Goal: Information Seeking & Learning: Find specific fact

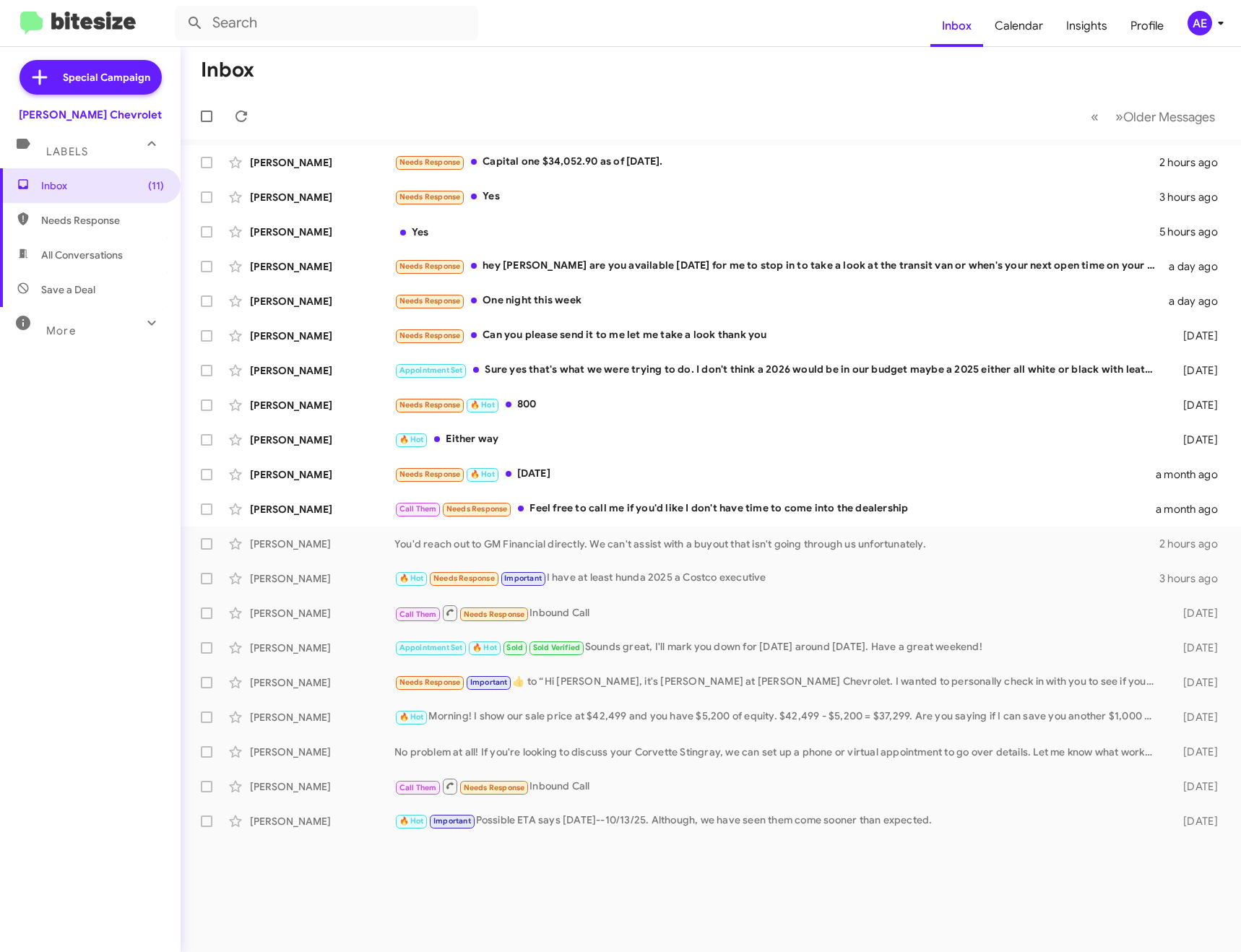
click at [279, 45] on mat-toolbar "Inbox Calendar Insights Profile AE" at bounding box center [620, 23] width 1241 height 47
click at [291, 29] on input "text" at bounding box center [327, 23] width 303 height 35
click at [181, 9] on button at bounding box center [195, 23] width 29 height 29
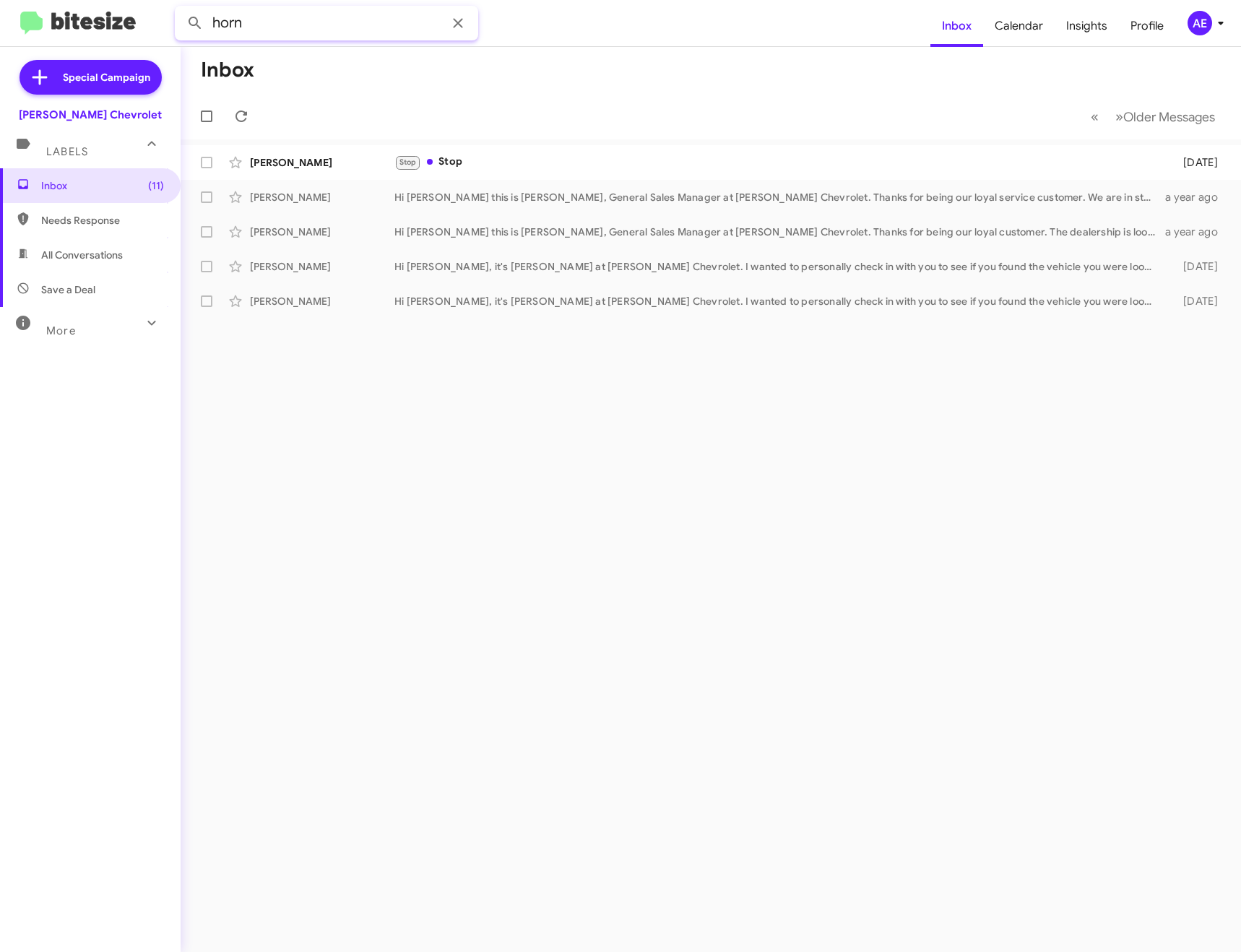
drag, startPoint x: 266, startPoint y: 24, endPoint x: 164, endPoint y: 29, distance: 102.1
click at [165, 29] on mat-toolbar "horn Inbox Calendar Insights Profile AE" at bounding box center [620, 23] width 1241 height 47
click at [181, 9] on button at bounding box center [195, 23] width 29 height 29
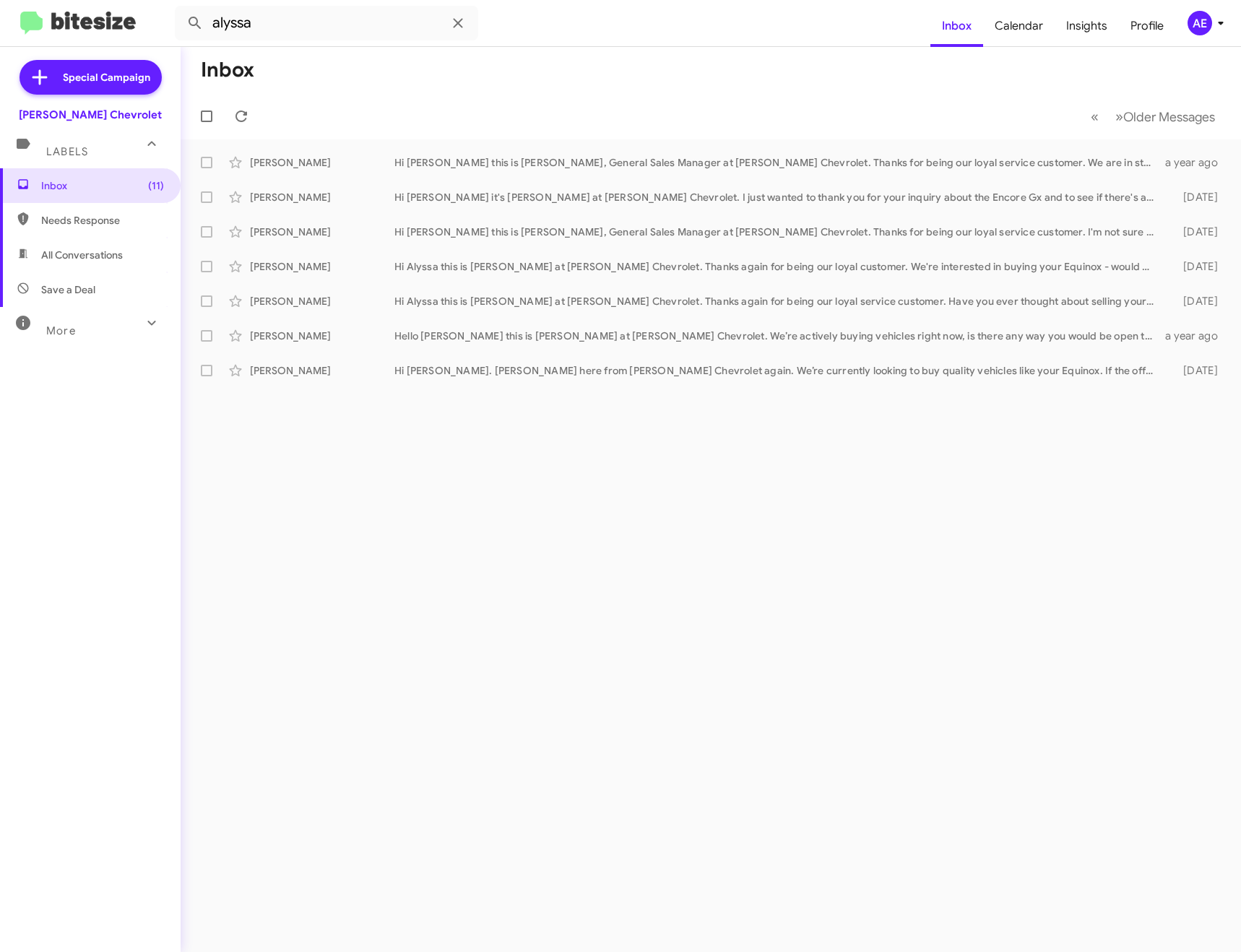
click at [87, 263] on span "All Conversations" at bounding box center [90, 255] width 181 height 35
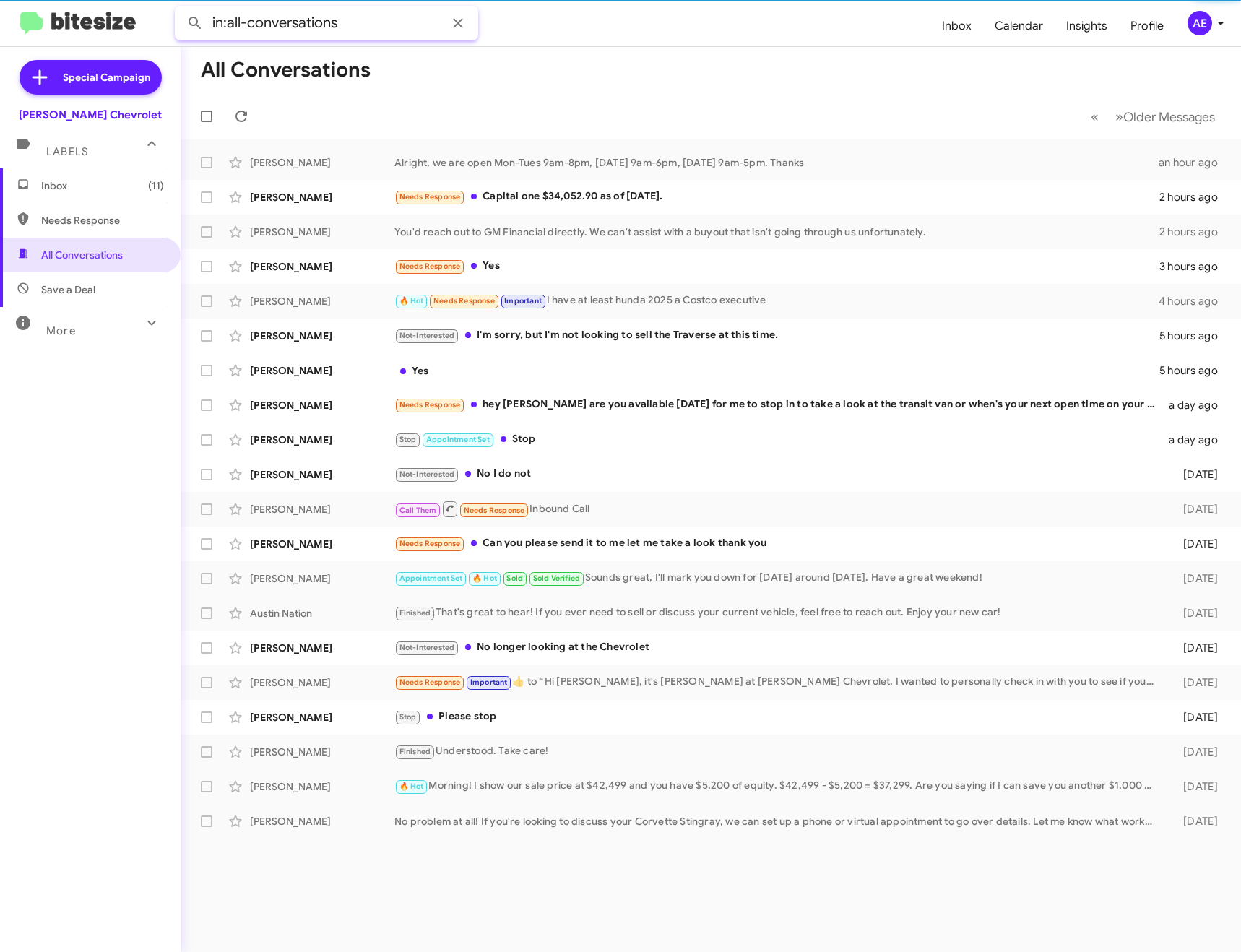
click at [353, 21] on input "in:all-conversations" at bounding box center [327, 23] width 303 height 35
click at [181, 9] on button at bounding box center [195, 23] width 29 height 29
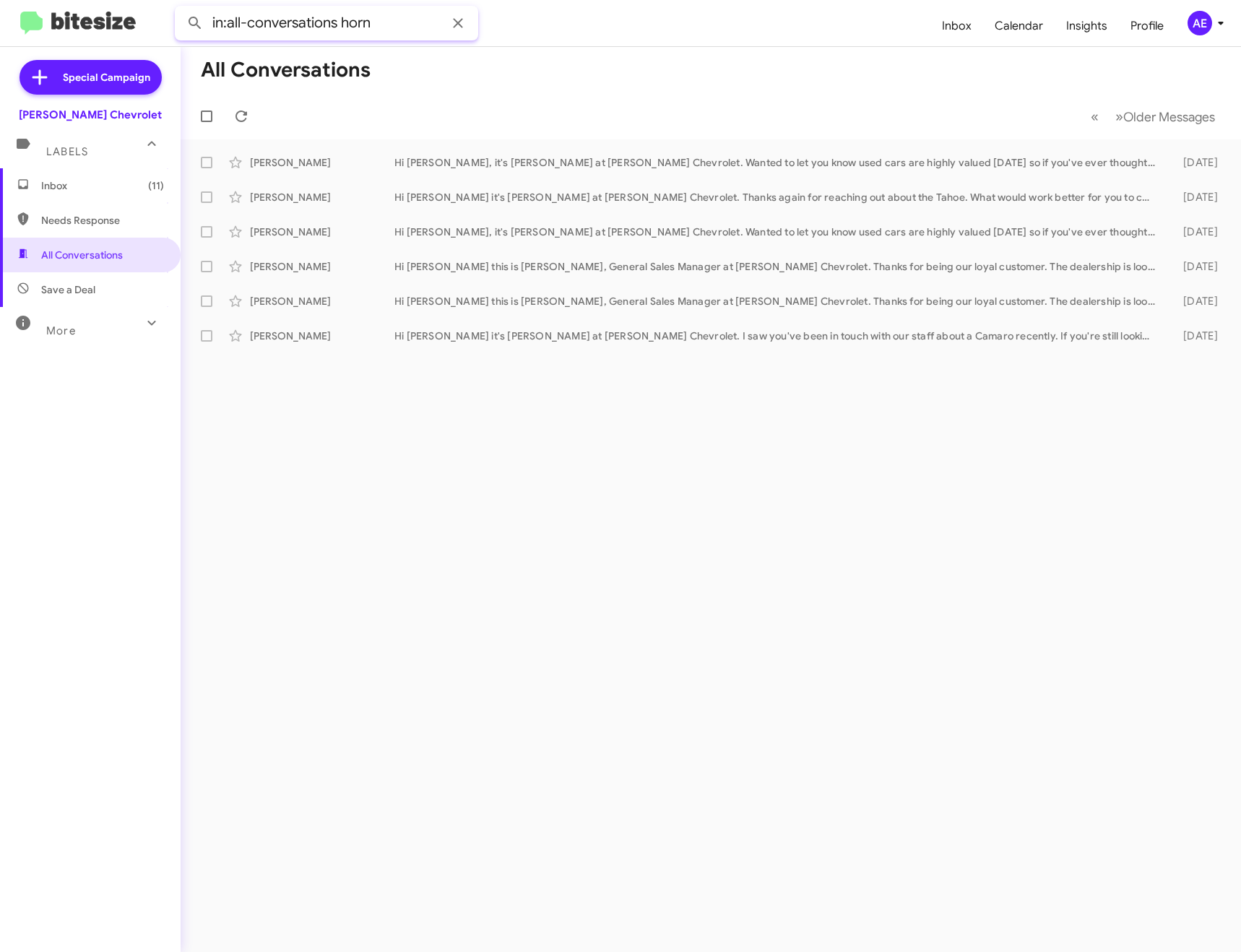
click at [366, 25] on input "in:all-conversations horn" at bounding box center [327, 23] width 303 height 35
click at [334, 24] on input "in:all-conversations horn" at bounding box center [327, 23] width 303 height 35
drag, startPoint x: 339, startPoint y: 21, endPoint x: 377, endPoint y: 21, distance: 38.0
click at [377, 21] on input "in:all-conversations horn" at bounding box center [327, 23] width 303 height 35
paste input "609) 670-2920"
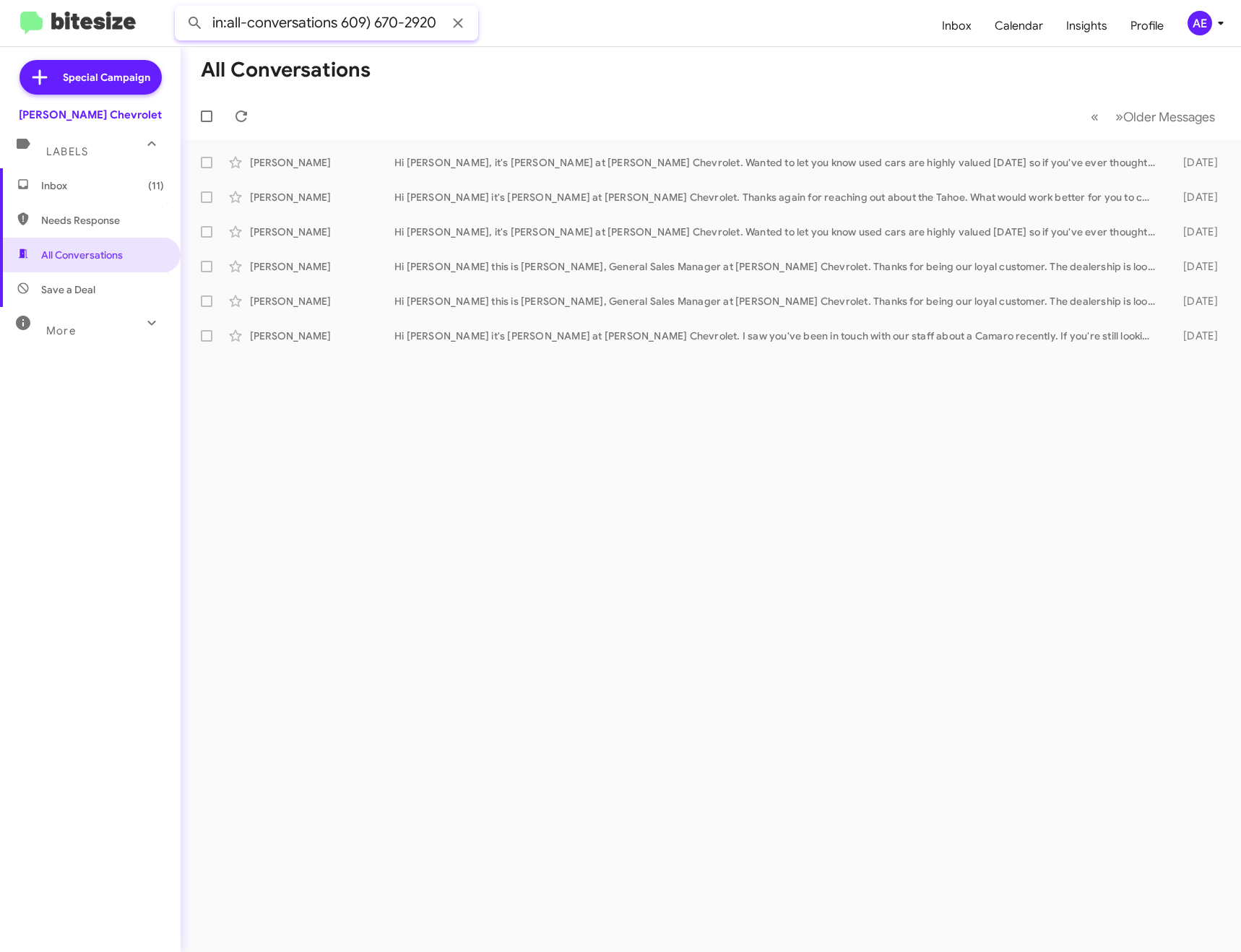
click at [181, 9] on button at bounding box center [195, 23] width 29 height 29
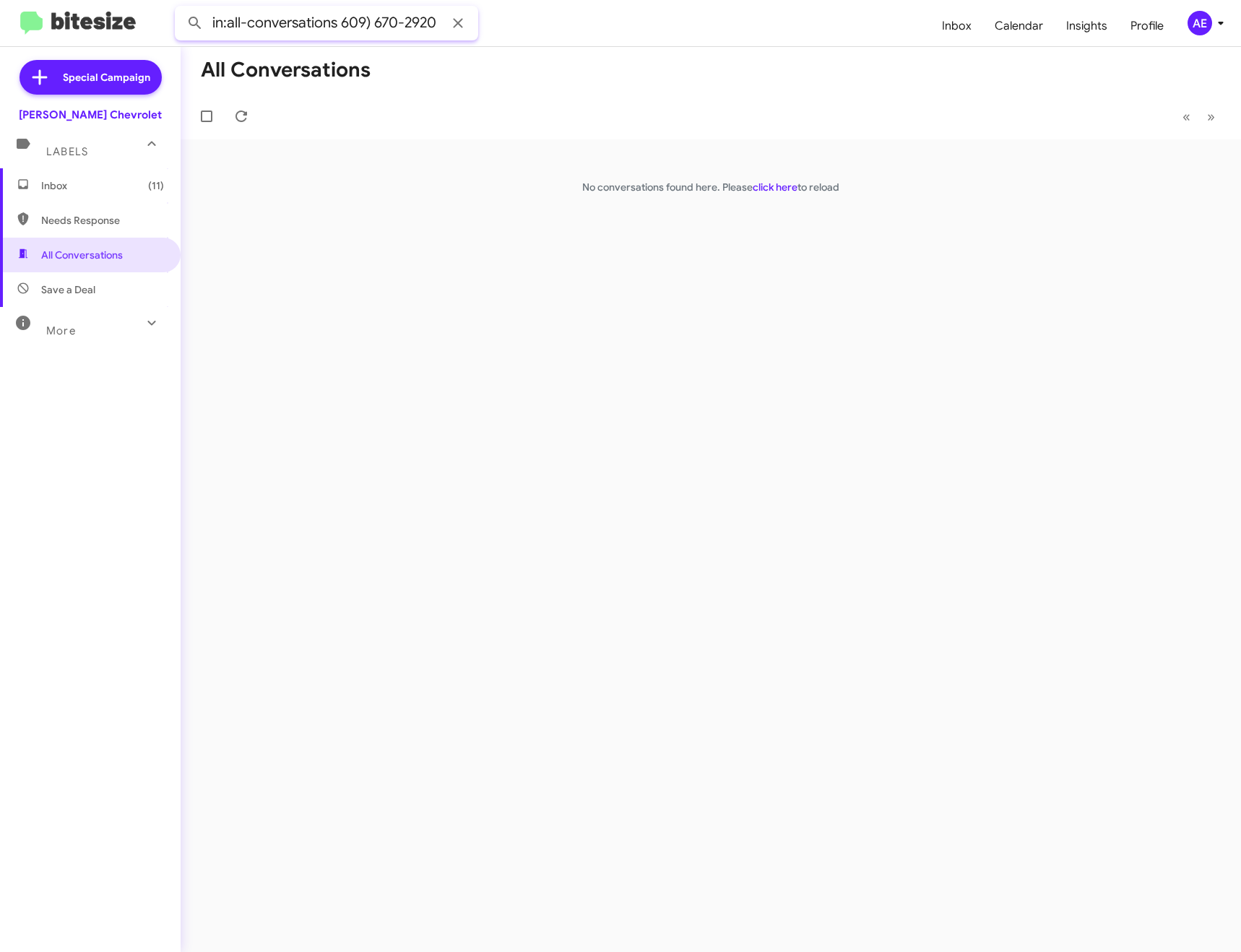
click at [369, 29] on input "in:all-conversations 609) 670-2920" at bounding box center [327, 23] width 303 height 35
type input "in:all-conversations 6096702920"
click at [181, 9] on button at bounding box center [195, 23] width 29 height 29
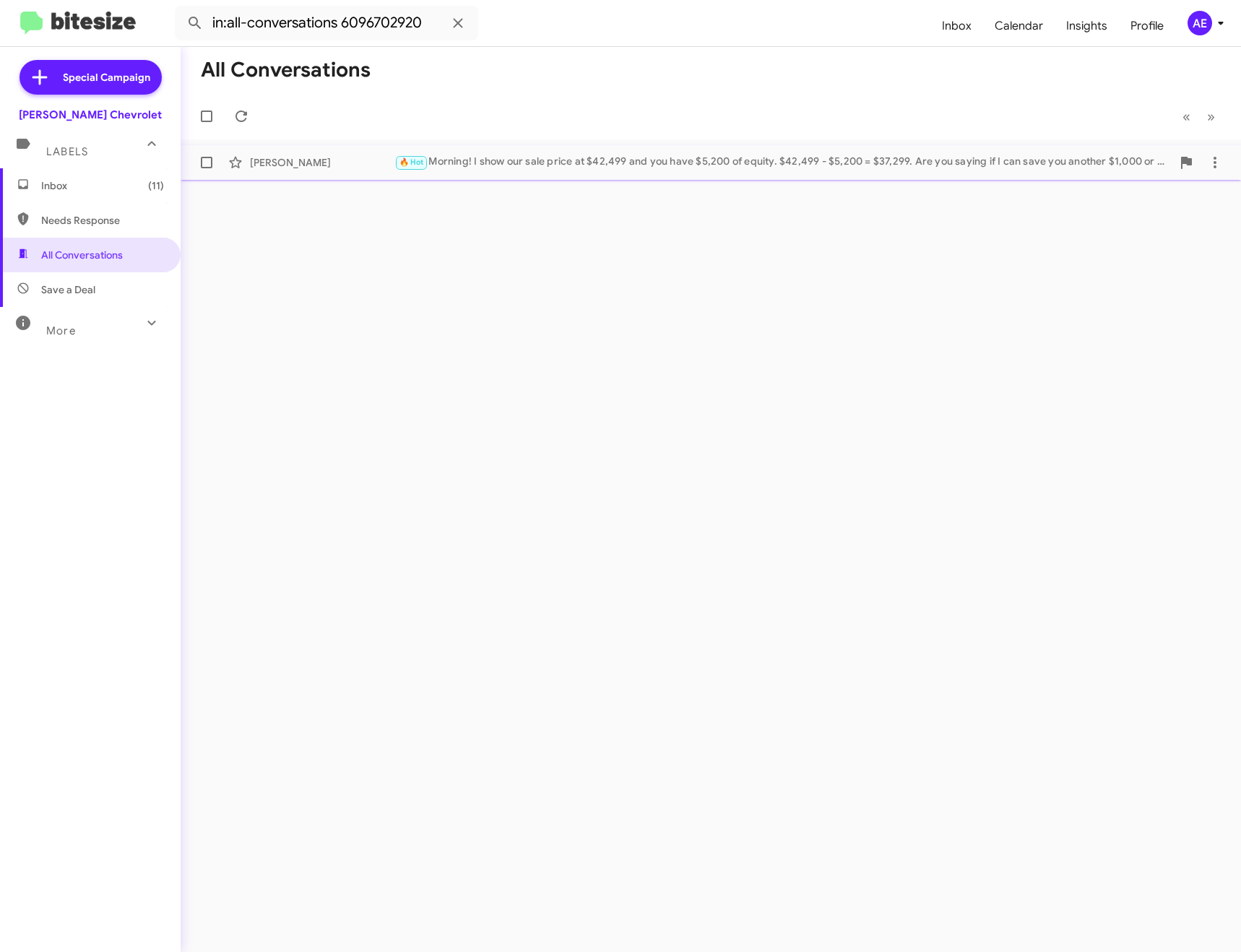
click at [512, 160] on div "🔥 Hot Morning! I show our sale price at $42,499 and you have $5,200 of equity. …" at bounding box center [782, 162] width 777 height 17
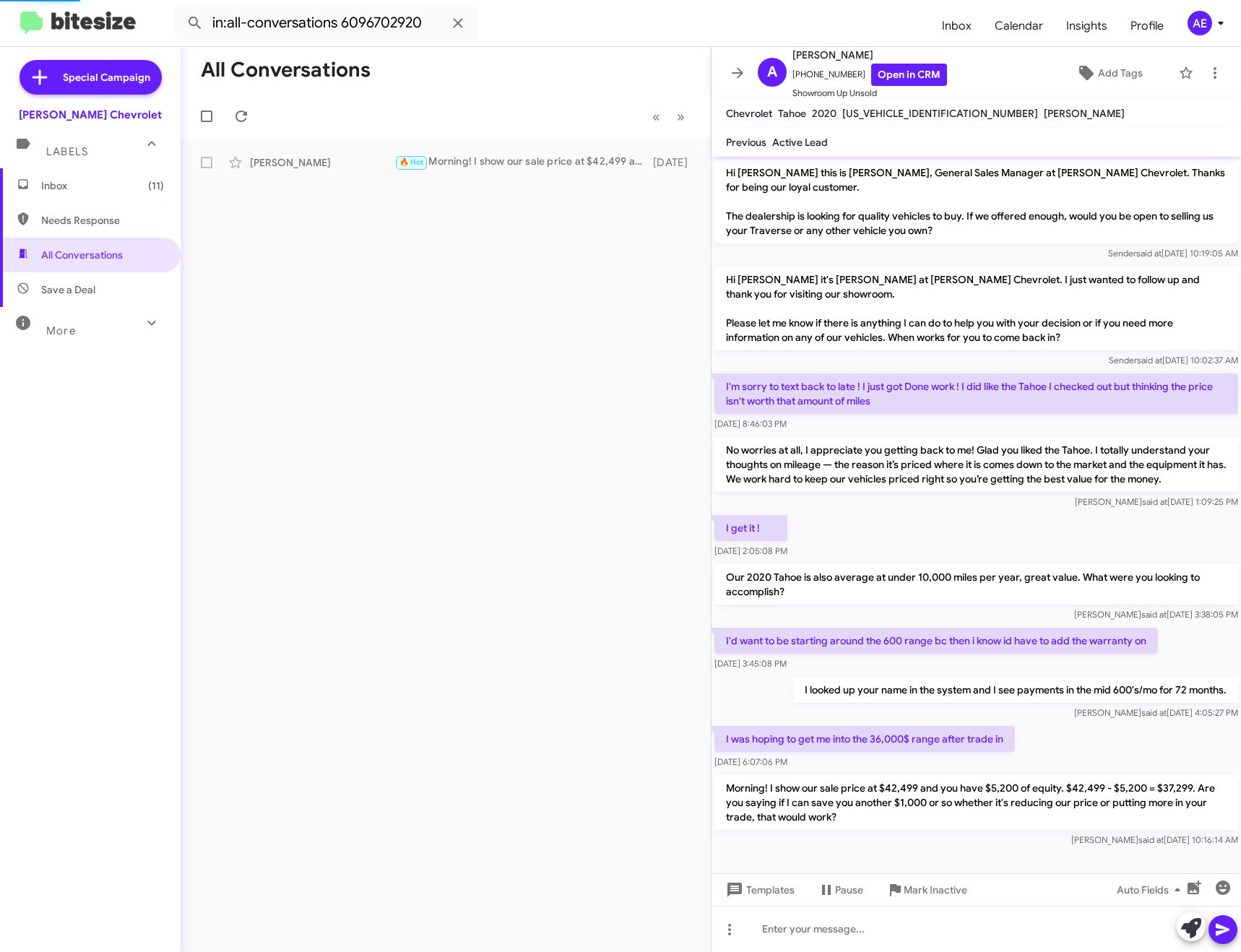
scroll to position [13, 0]
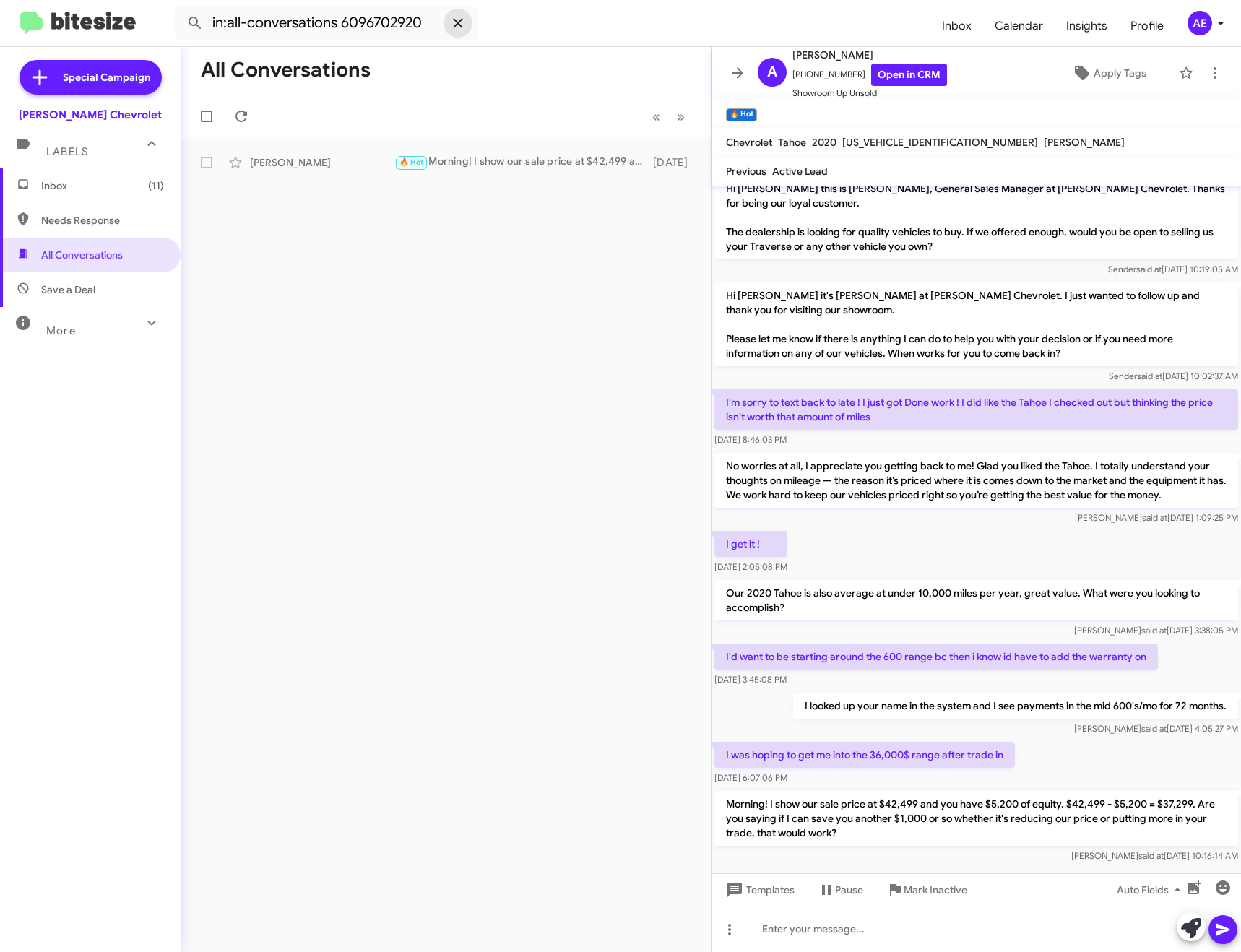
click at [460, 18] on icon at bounding box center [457, 23] width 17 height 17
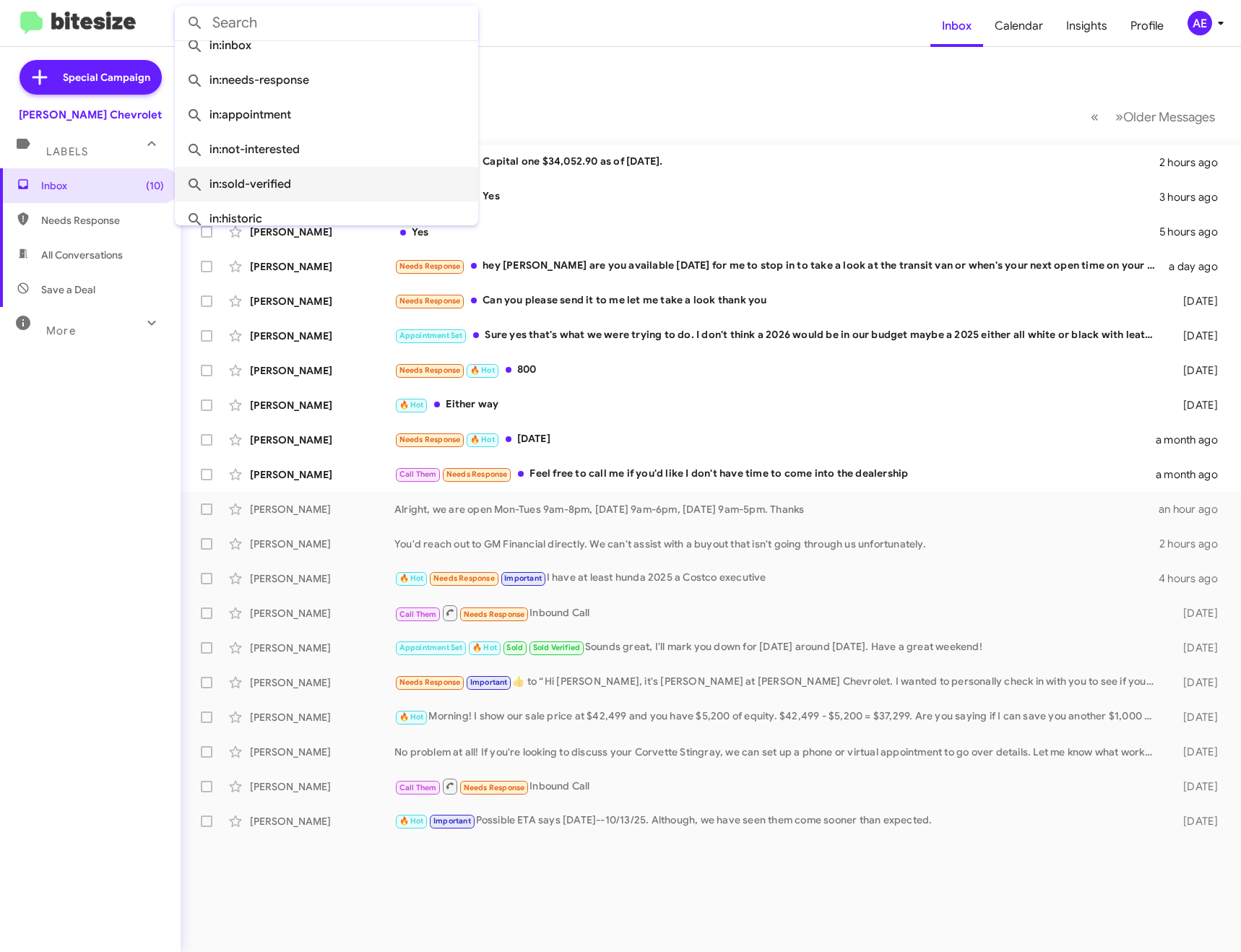
scroll to position [72, 0]
